Goal: Information Seeking & Learning: Learn about a topic

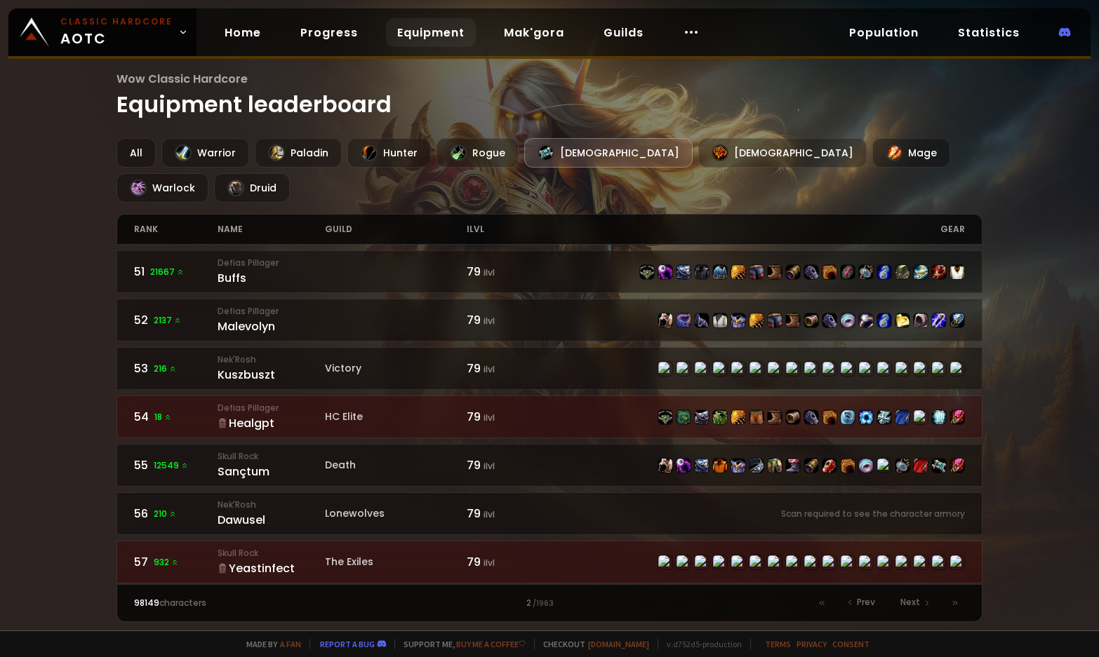
click at [548, 156] on div "[DEMOGRAPHIC_DATA]" at bounding box center [608, 152] width 168 height 29
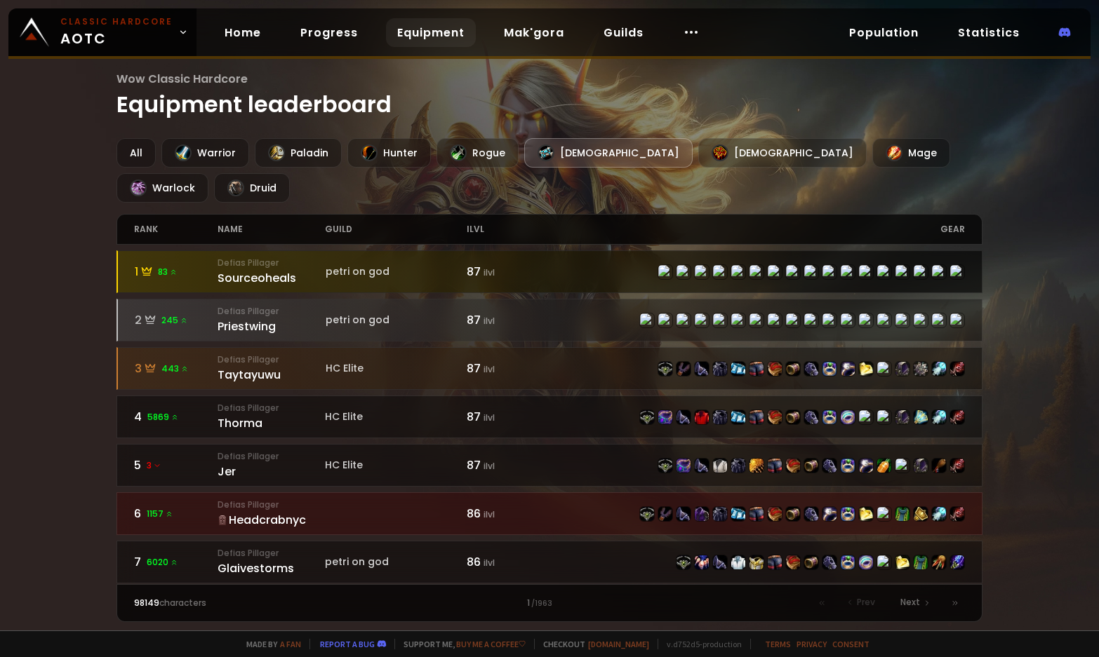
click at [275, 269] on div "Sourceoheals" at bounding box center [271, 278] width 108 height 18
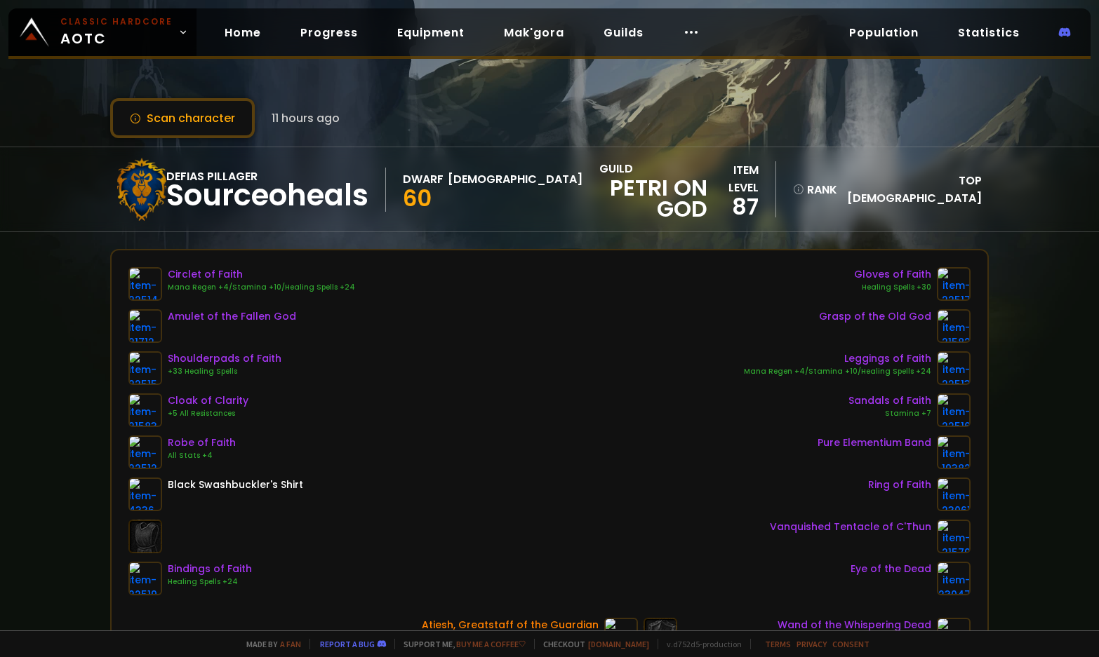
drag, startPoint x: 494, startPoint y: 459, endPoint x: 486, endPoint y: 450, distance: 11.9
click at [486, 450] on div "Circlet of Faith Mana Regen +4/Stamina +10/Healing Spells +24 Amulet of the Fal…" at bounding box center [549, 431] width 843 height 328
click at [986, 228] on div "Defias Pillager Sourceoheals Dwarf Priest 60 guild petri on god item level 87 r…" at bounding box center [549, 190] width 1099 height 86
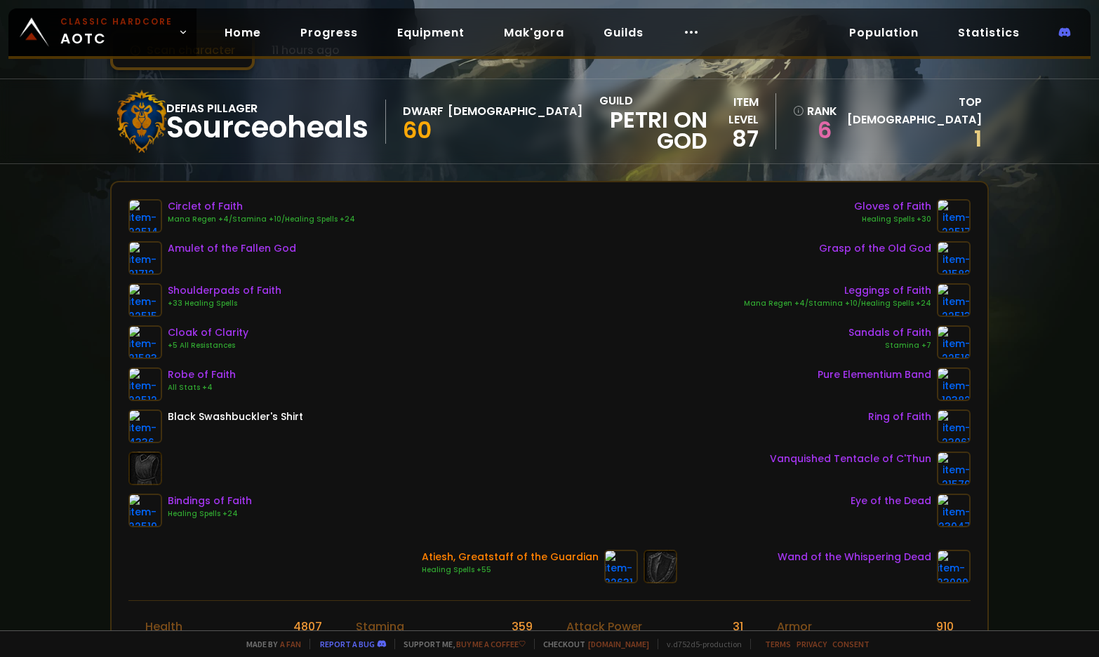
scroll to position [70, 0]
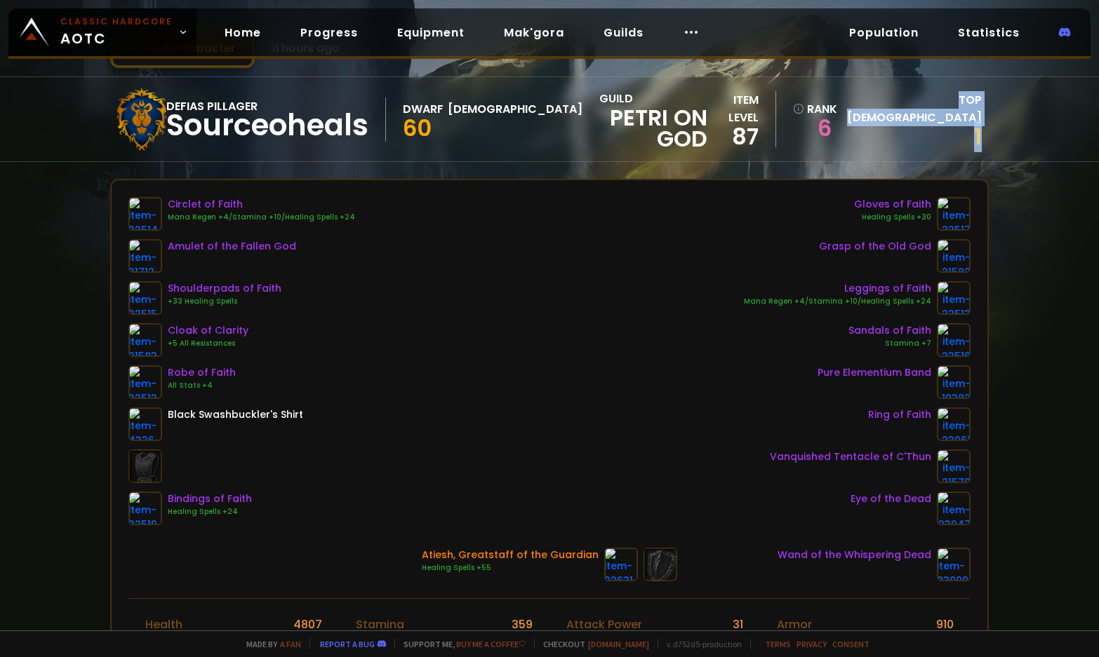
drag, startPoint x: 908, startPoint y: 107, endPoint x: 979, endPoint y: 130, distance: 74.5
click at [979, 130] on div "Defias Pillager Sourceoheals Dwarf Priest 60 guild petri on god item level 87 r…" at bounding box center [549, 119] width 1099 height 86
click at [1006, 191] on div "Scan character 11 hours ago Defias Pillager Sourceoheals Dwarf Priest 60 guild …" at bounding box center [549, 315] width 1099 height 631
